Goal: Task Accomplishment & Management: Manage account settings

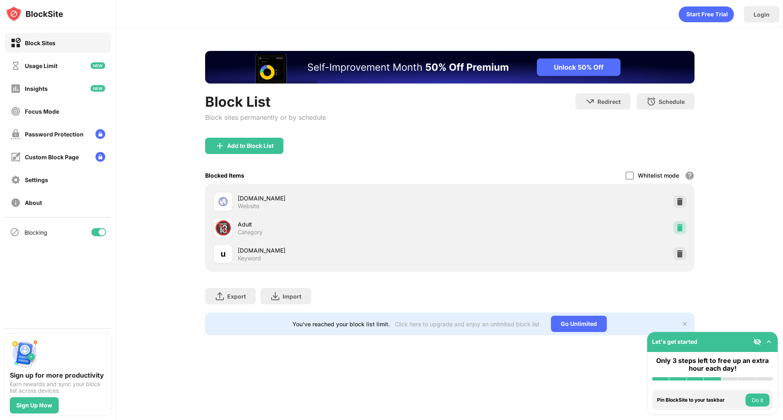
click at [681, 228] on img at bounding box center [679, 228] width 8 height 8
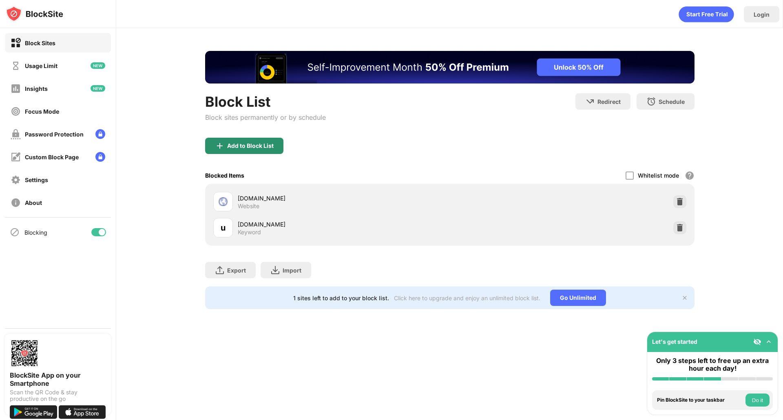
click at [263, 146] on div "Add to Block List" at bounding box center [250, 146] width 46 height 7
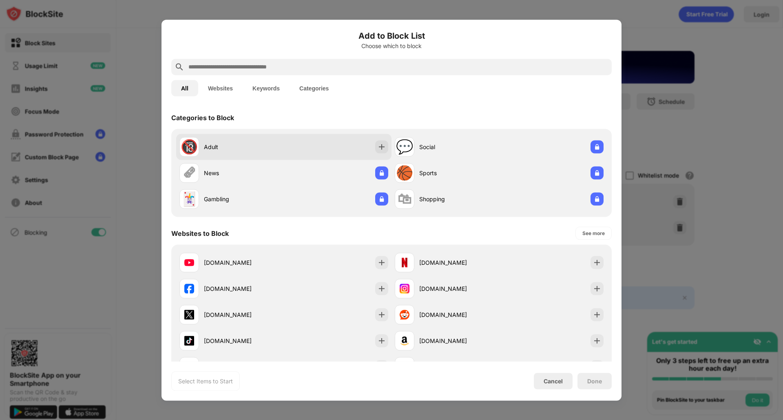
click at [286, 154] on div "🔞 Adult" at bounding box center [283, 147] width 215 height 26
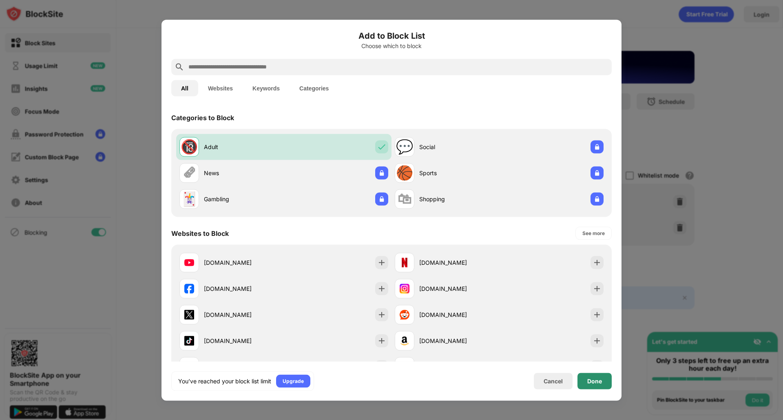
click at [594, 383] on div "Done" at bounding box center [594, 381] width 15 height 7
